Goal: Task Accomplishment & Management: Manage account settings

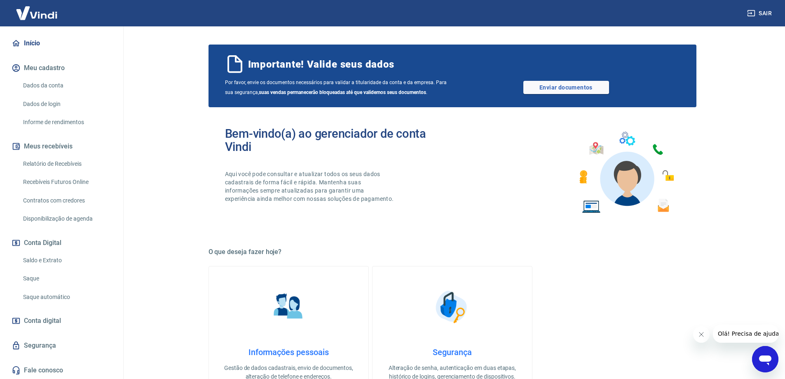
scroll to position [70, 0]
click at [65, 297] on link "Saque automático" at bounding box center [67, 296] width 94 height 17
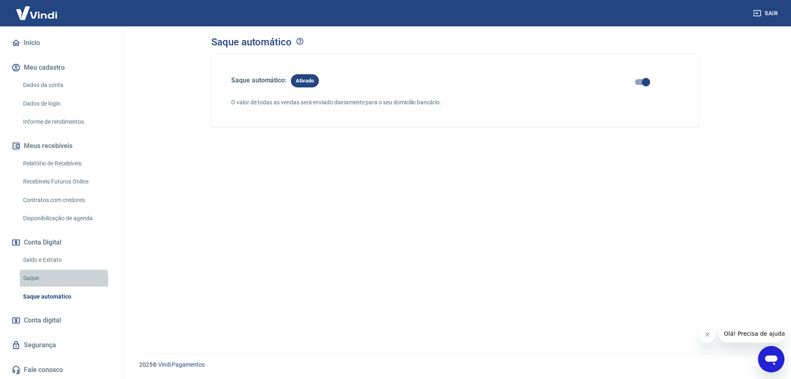
click at [42, 280] on link "Saque" at bounding box center [67, 278] width 94 height 17
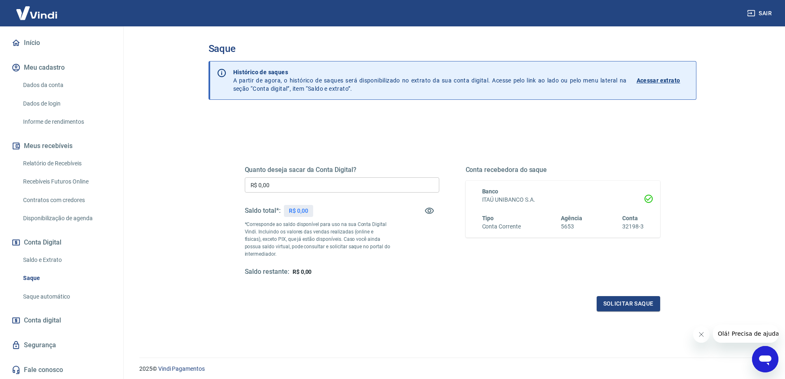
click at [56, 263] on link "Saldo e Extrato" at bounding box center [67, 259] width 94 height 17
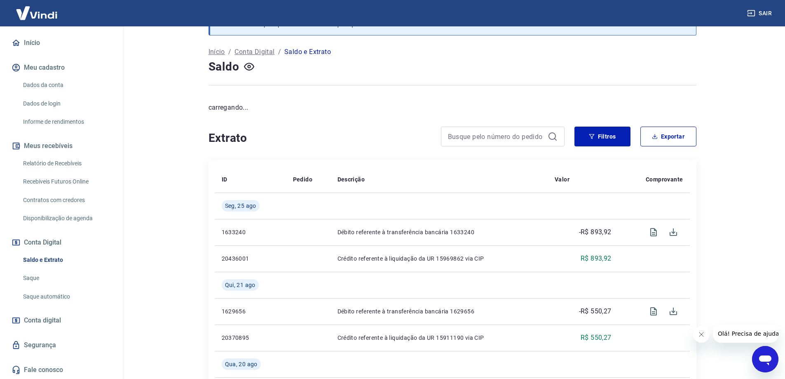
scroll to position [82, 0]
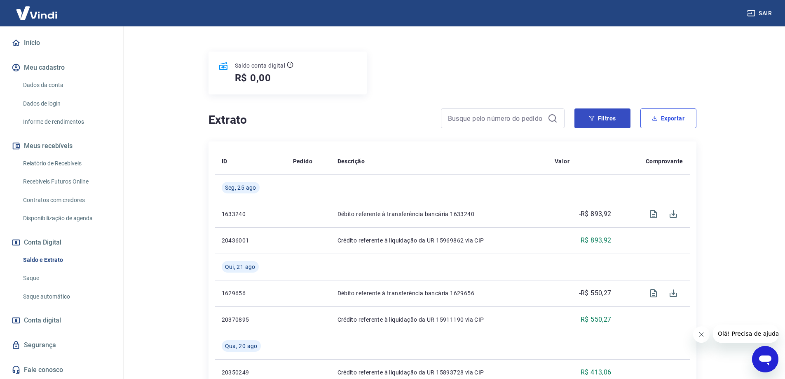
drag, startPoint x: 667, startPoint y: 125, endPoint x: 622, endPoint y: 124, distance: 45.3
click at [622, 124] on div "Filtros Exportar" at bounding box center [636, 118] width 122 height 20
click at [620, 124] on button "Filtros" at bounding box center [603, 118] width 56 height 20
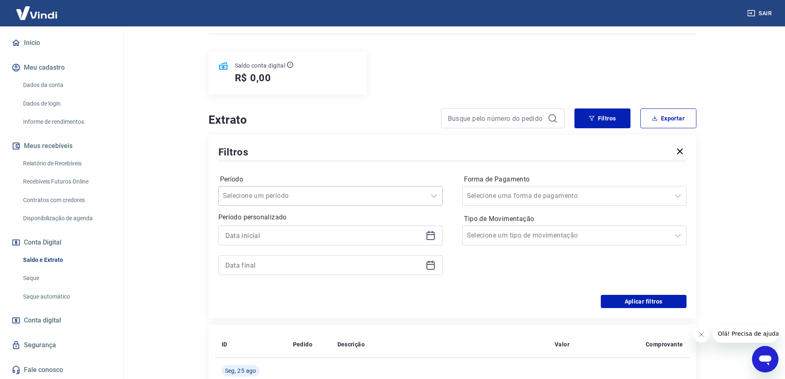
click at [412, 193] on div at bounding box center [322, 196] width 199 height 12
click at [360, 219] on p "Período personalizado" at bounding box center [330, 217] width 224 height 10
click at [366, 220] on p "Período personalizado" at bounding box center [330, 217] width 224 height 10
click at [352, 234] on input at bounding box center [323, 235] width 197 height 12
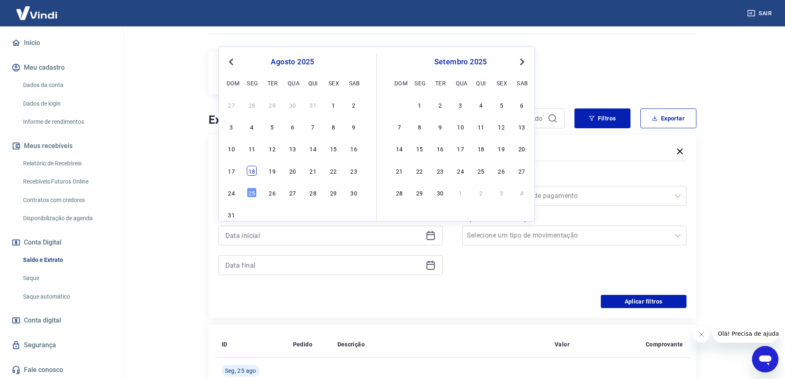
click at [252, 173] on div "18" at bounding box center [252, 171] width 10 height 10
type input "[DATE]"
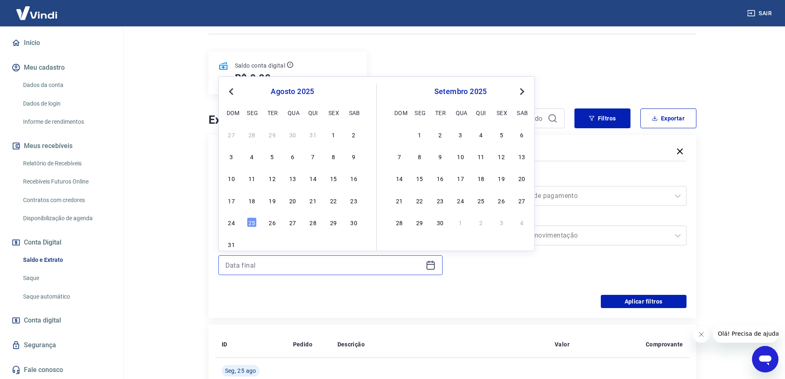
click at [281, 266] on input at bounding box center [323, 265] width 197 height 12
click at [250, 220] on div "25" at bounding box center [252, 222] width 10 height 10
type input "[DATE]"
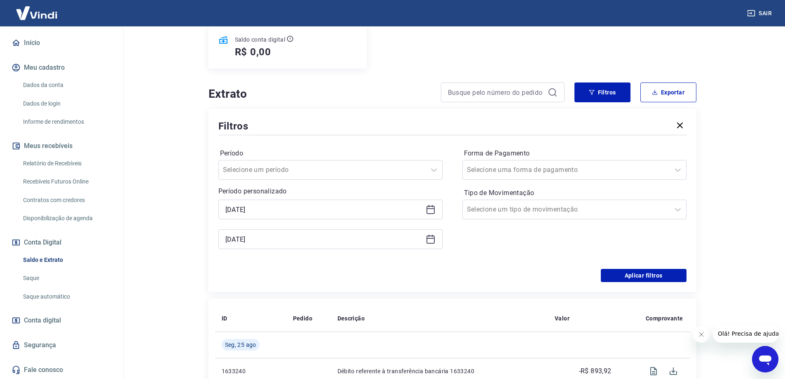
scroll to position [206, 0]
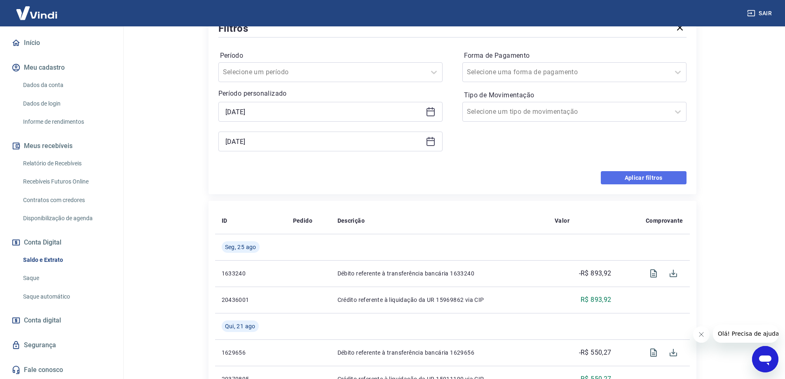
click at [648, 178] on button "Aplicar filtros" at bounding box center [644, 177] width 86 height 13
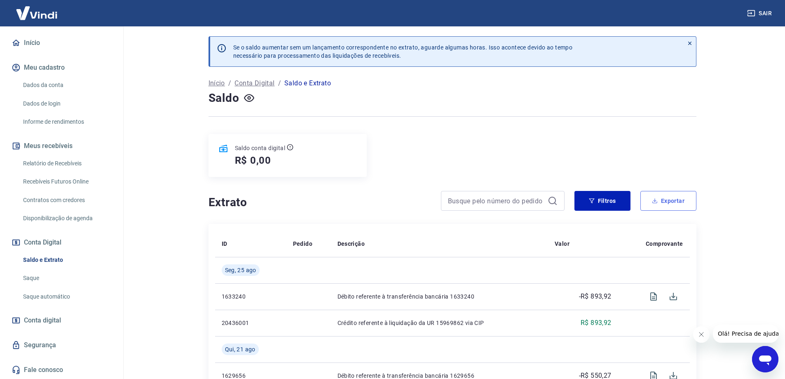
click at [657, 208] on button "Exportar" at bounding box center [668, 201] width 56 height 20
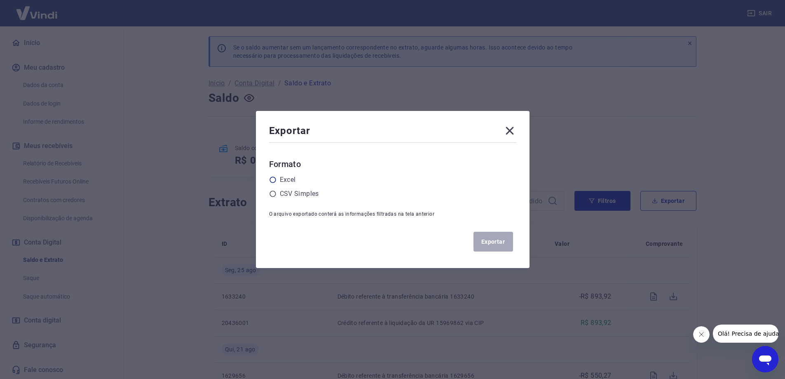
click at [293, 181] on label "Excel" at bounding box center [288, 180] width 16 height 10
click at [0, 0] on input "radio" at bounding box center [0, 0] width 0 height 0
click at [310, 192] on label "CSV Simples" at bounding box center [299, 194] width 39 height 10
click at [0, 0] on input "radio" at bounding box center [0, 0] width 0 height 0
drag, startPoint x: 287, startPoint y: 177, endPoint x: 295, endPoint y: 180, distance: 8.1
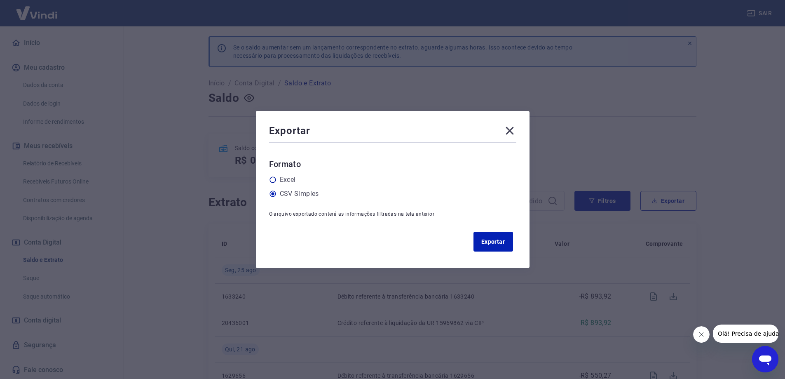
click at [287, 178] on label "Excel" at bounding box center [288, 180] width 16 height 10
click at [0, 0] on input "radio" at bounding box center [0, 0] width 0 height 0
click at [511, 134] on icon at bounding box center [509, 130] width 13 height 13
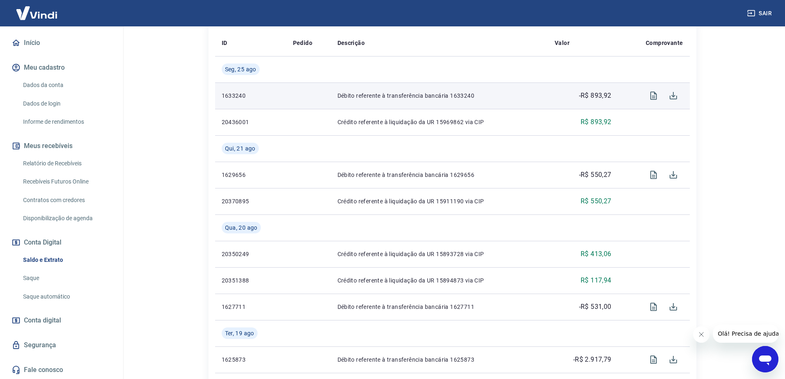
scroll to position [117, 0]
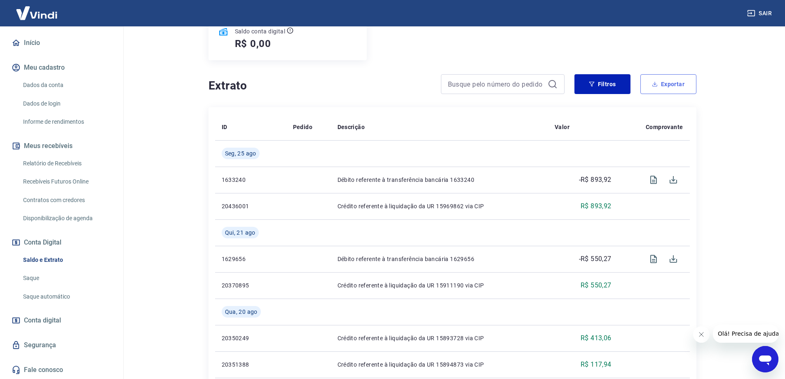
click at [664, 86] on button "Exportar" at bounding box center [668, 84] width 56 height 20
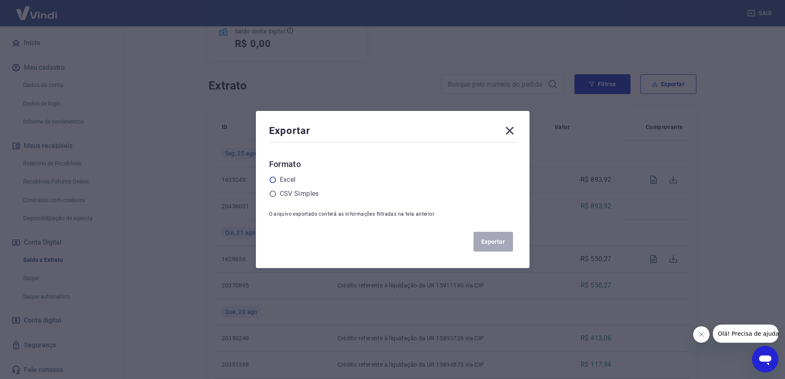
click at [284, 181] on label "Excel" at bounding box center [288, 180] width 16 height 10
click at [0, 0] on input "radio" at bounding box center [0, 0] width 0 height 0
click at [496, 233] on button "Exportar" at bounding box center [494, 242] width 40 height 20
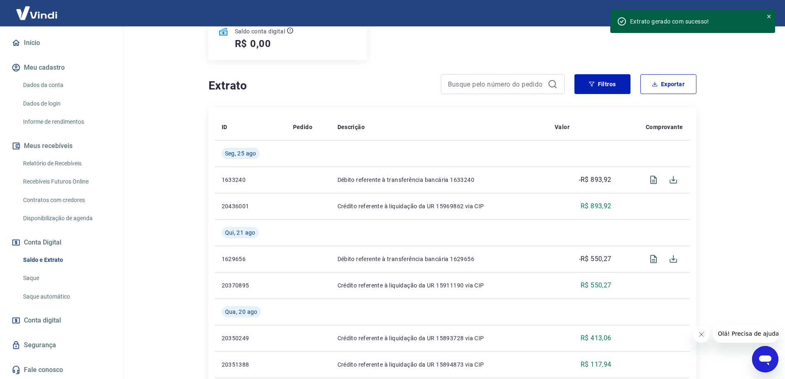
click at [80, 165] on link "Relatório de Recebíveis" at bounding box center [67, 163] width 94 height 17
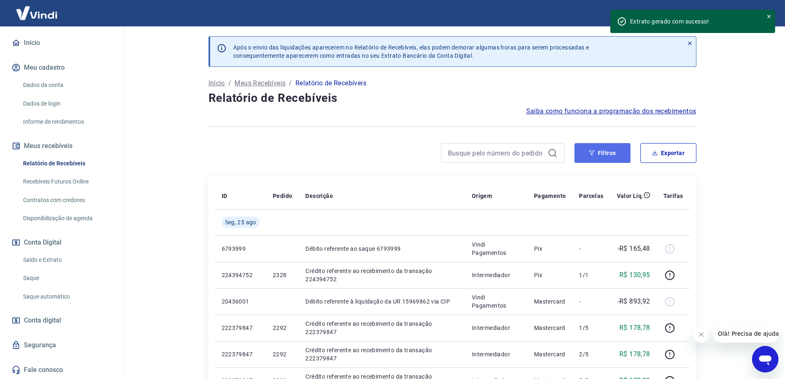
click at [609, 156] on button "Filtros" at bounding box center [603, 153] width 56 height 20
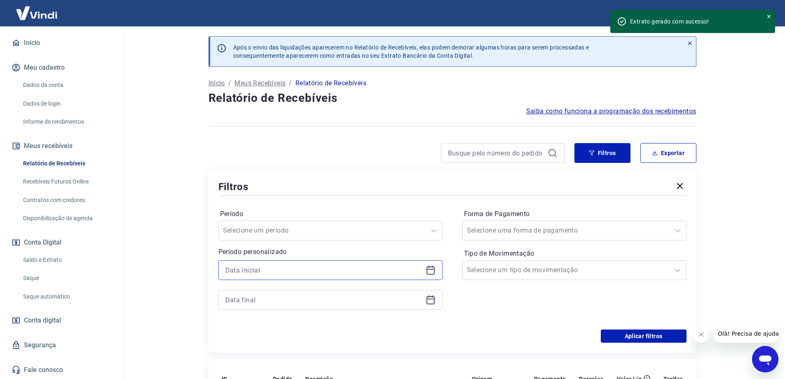
click at [300, 275] on input at bounding box center [323, 270] width 197 height 12
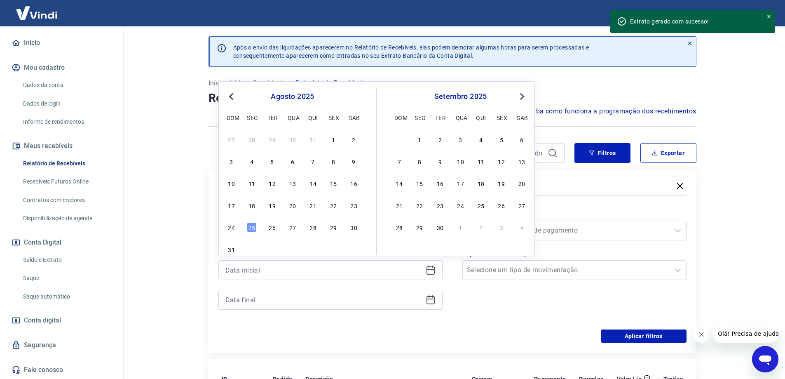
click at [253, 209] on div "18" at bounding box center [252, 205] width 10 height 10
click at [263, 300] on input at bounding box center [323, 299] width 197 height 12
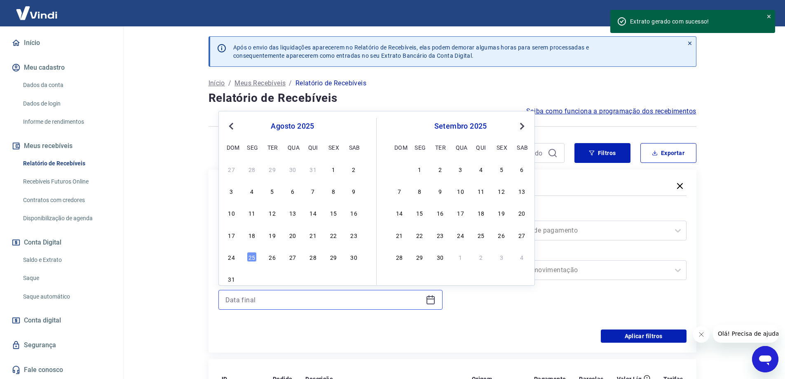
type input "[DATE]"
click at [253, 261] on div "25" at bounding box center [252, 257] width 10 height 10
type input "[DATE]"
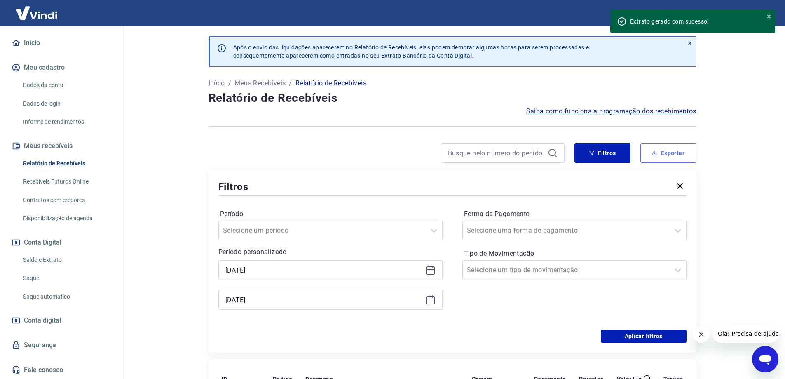
click at [663, 152] on button "Exportar" at bounding box center [668, 153] width 56 height 20
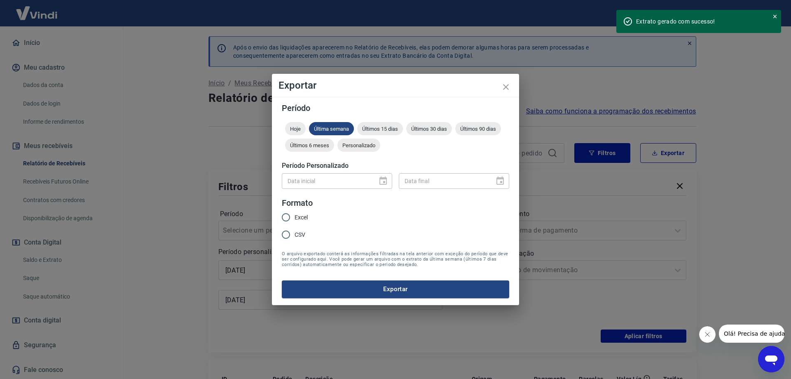
drag, startPoint x: 380, startPoint y: 187, endPoint x: 385, endPoint y: 184, distance: 6.3
click at [382, 186] on div "Data inicial" at bounding box center [337, 180] width 110 height 15
click at [386, 183] on div "Data inicial" at bounding box center [337, 180] width 110 height 15
click at [383, 181] on div at bounding box center [381, 181] width 12 height 0
click at [382, 181] on div at bounding box center [381, 181] width 12 height 0
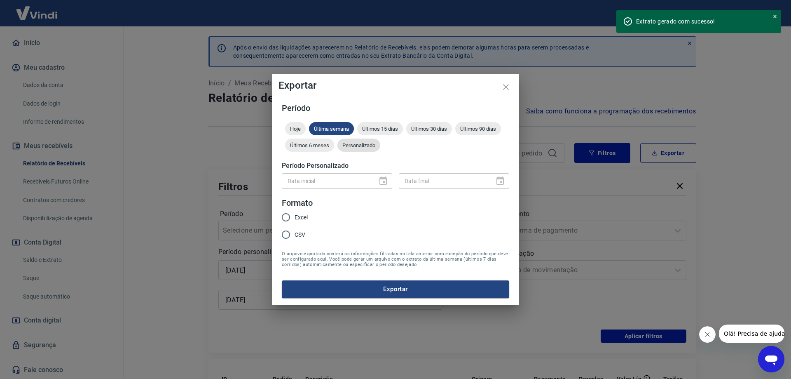
click at [353, 148] on span "Personalizado" at bounding box center [359, 145] width 43 height 6
click at [349, 182] on input "Data inicial" at bounding box center [327, 180] width 90 height 15
click at [291, 184] on input "DD/MM/YYYY" at bounding box center [327, 180] width 90 height 15
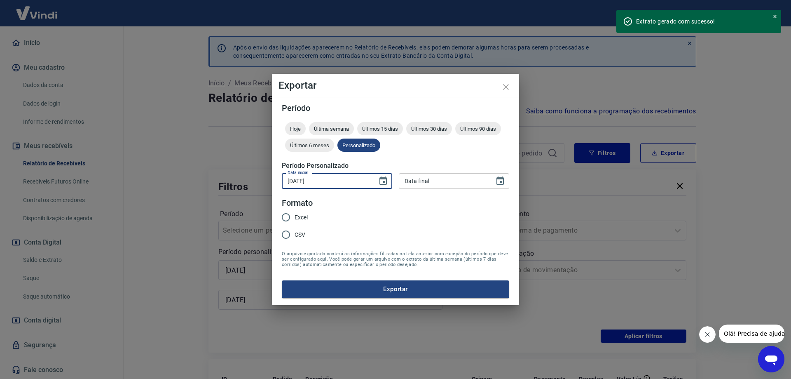
type input "[DATE]"
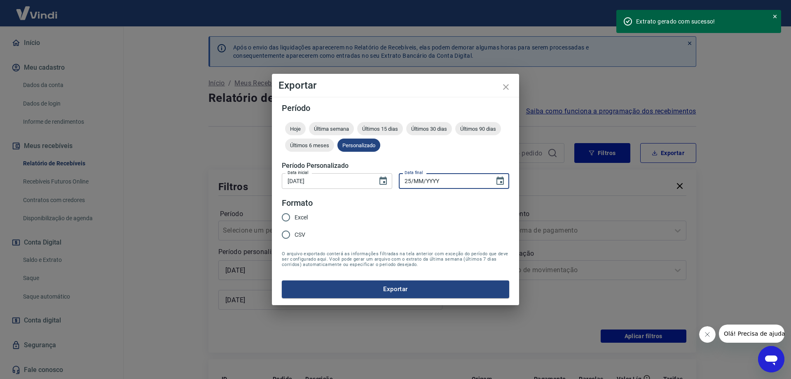
type input "25/MM/YYYY"
click at [421, 181] on input "25/MM/YYYY" at bounding box center [444, 180] width 90 height 15
type input "[DATE]"
drag, startPoint x: 312, startPoint y: 219, endPoint x: 307, endPoint y: 217, distance: 5.6
click at [311, 219] on div "Excel CSV" at bounding box center [298, 227] width 33 height 36
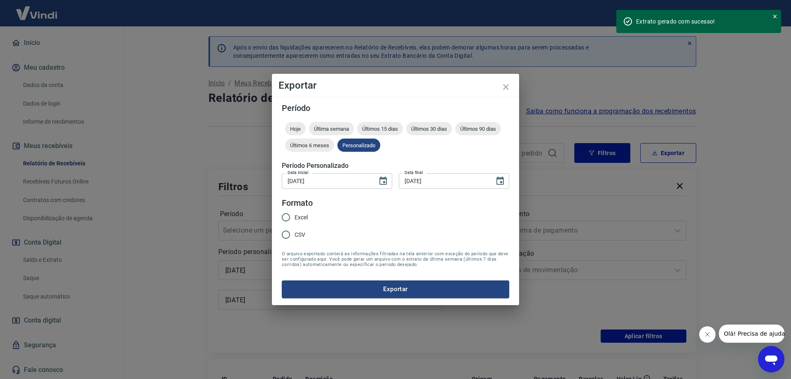
click at [305, 217] on span "Excel" at bounding box center [301, 217] width 13 height 9
click at [295, 217] on input "Excel" at bounding box center [285, 217] width 17 height 17
radio input "true"
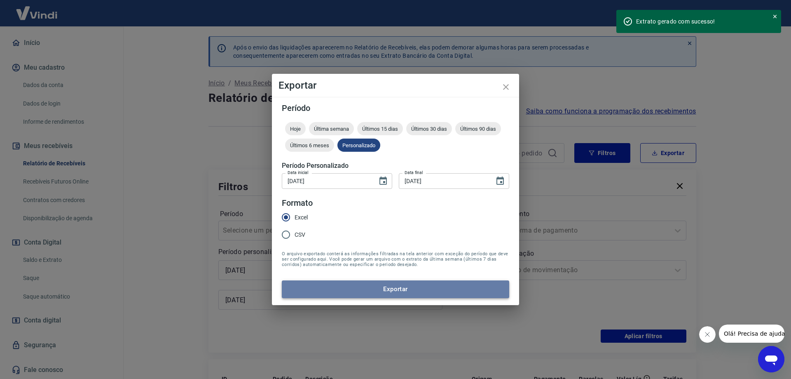
click at [419, 295] on button "Exportar" at bounding box center [396, 288] width 228 height 17
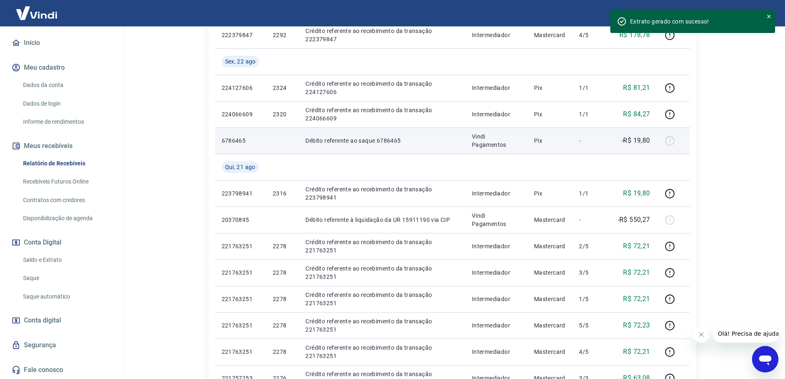
scroll to position [755, 0]
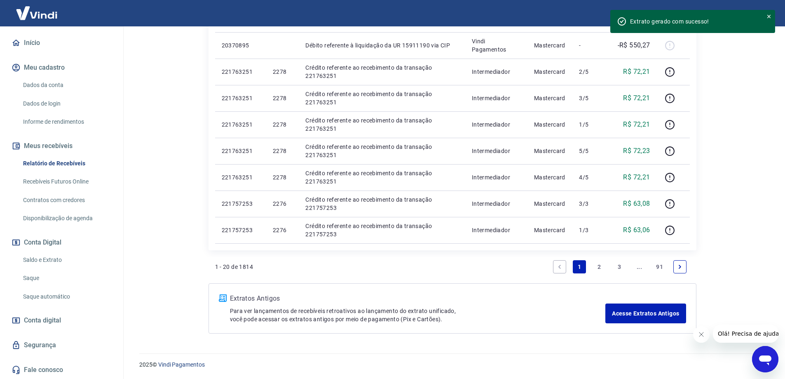
click at [598, 267] on link "2" at bounding box center [599, 266] width 13 height 13
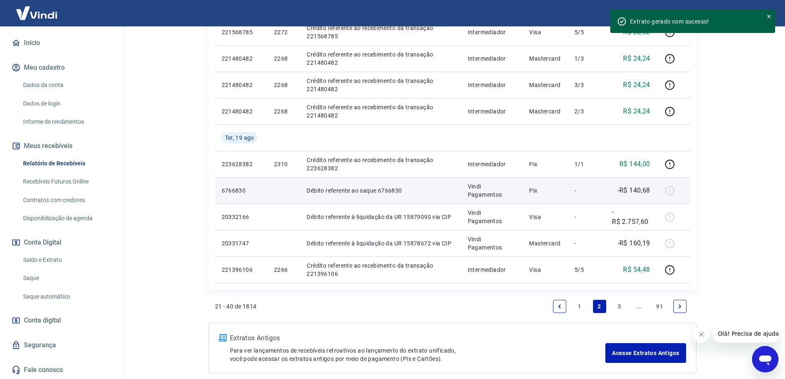
scroll to position [755, 0]
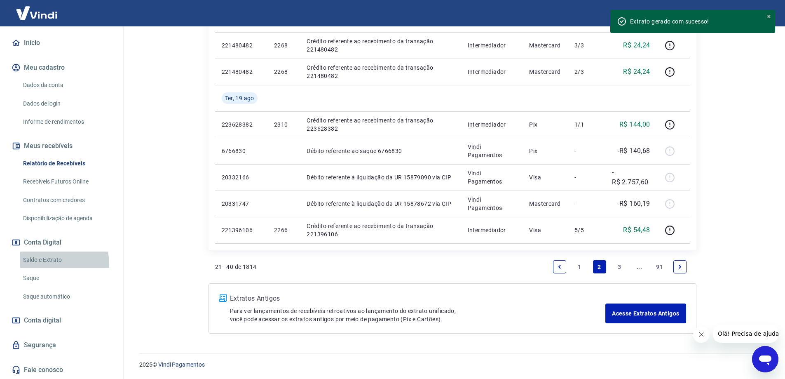
click at [57, 263] on link "Saldo e Extrato" at bounding box center [67, 259] width 94 height 17
